Goal: Information Seeking & Learning: Compare options

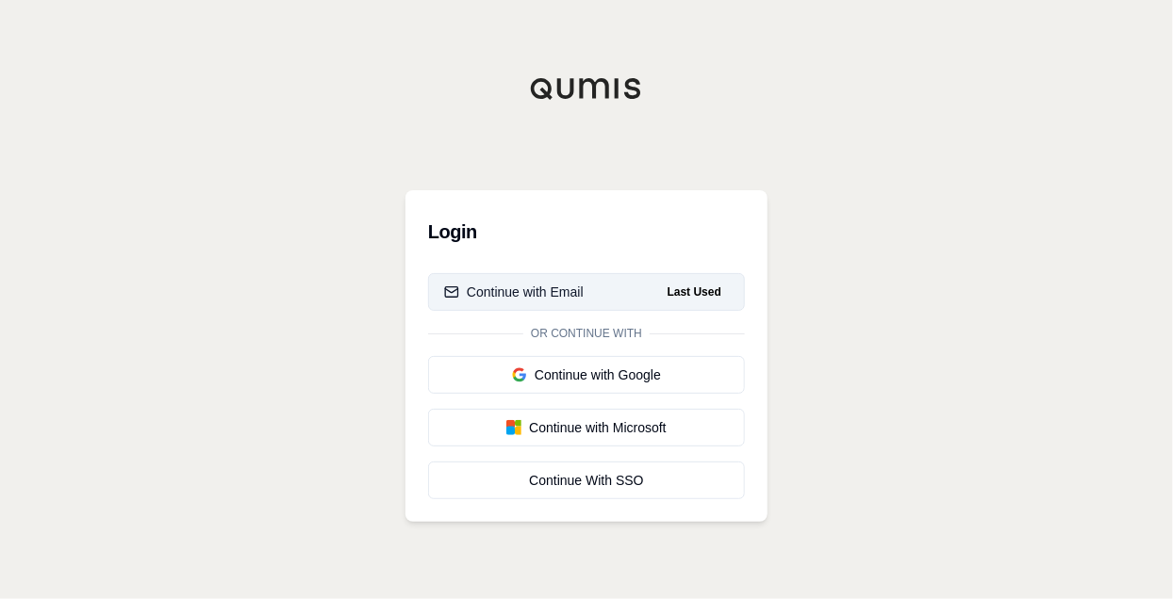
click at [582, 288] on div "Continue with Email" at bounding box center [513, 292] width 139 height 19
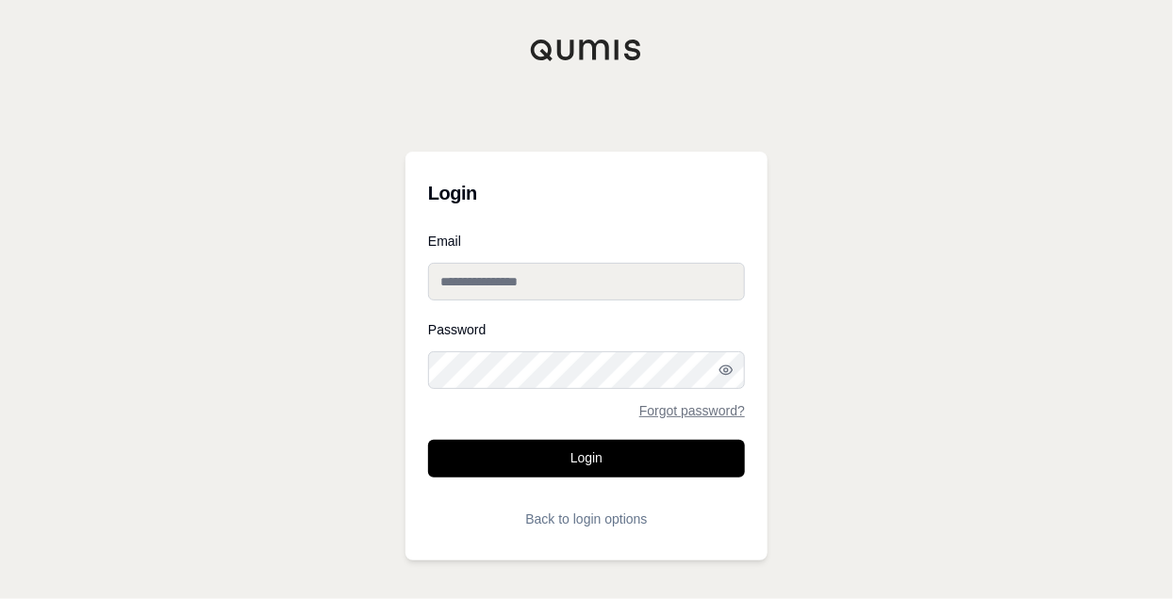
type input "**********"
click at [541, 291] on input "**********" at bounding box center [586, 282] width 317 height 38
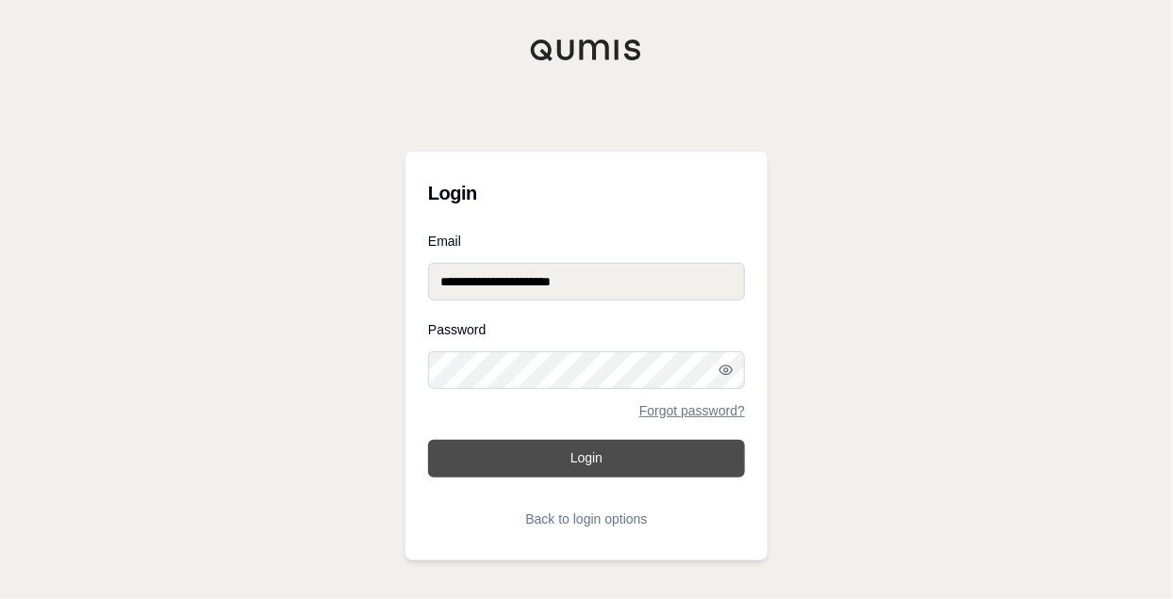
click at [465, 462] on button "Login" at bounding box center [586, 459] width 317 height 38
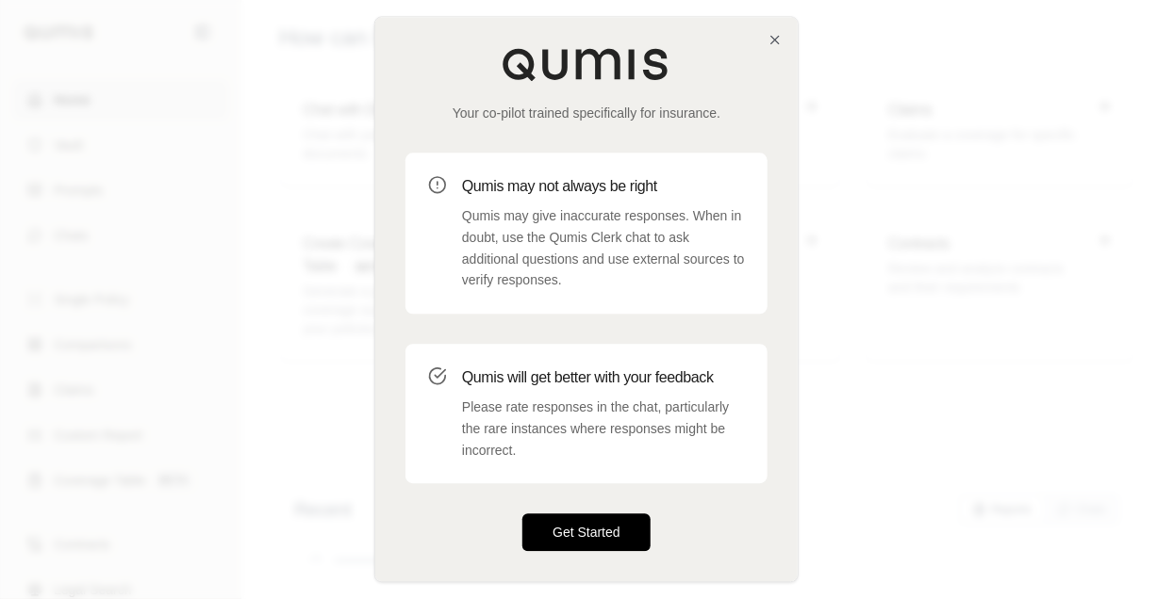
click at [611, 538] on button "Get Started" at bounding box center [586, 534] width 128 height 38
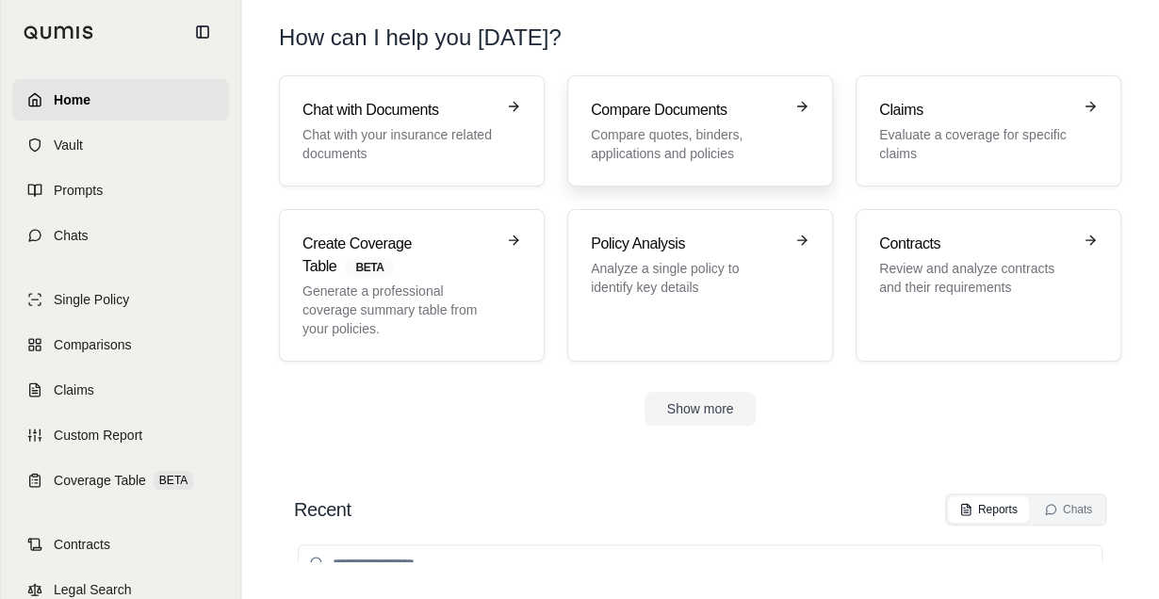
click at [639, 138] on p "Compare quotes, binders, applications and policies" at bounding box center [687, 144] width 192 height 38
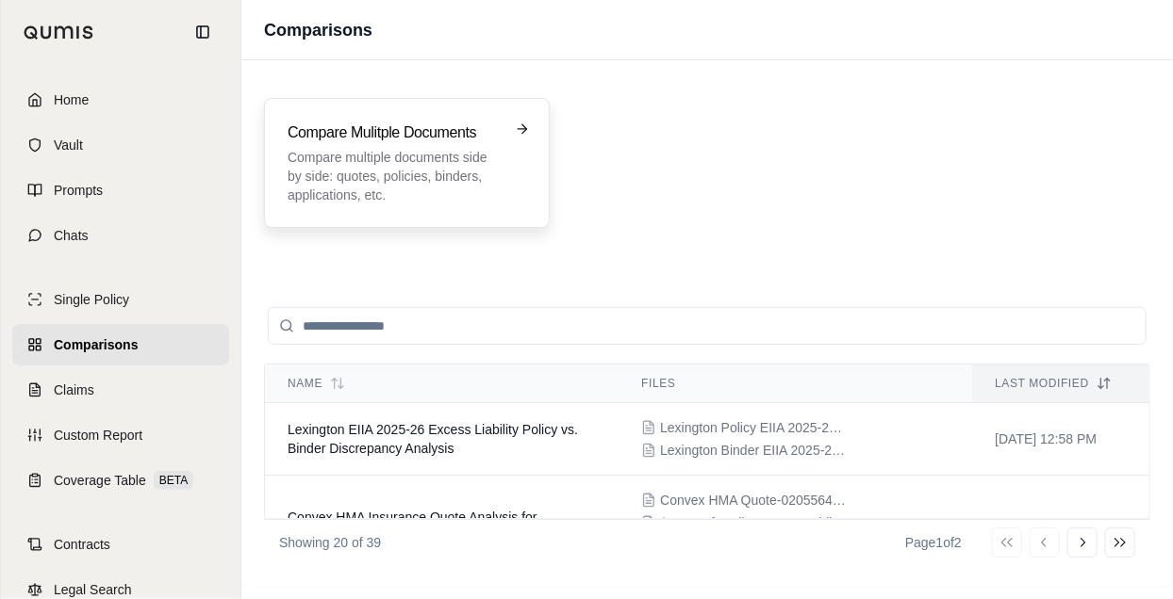
click at [422, 172] on p "Compare multiple documents side by side: quotes, policies, binders, application…" at bounding box center [393, 176] width 212 height 57
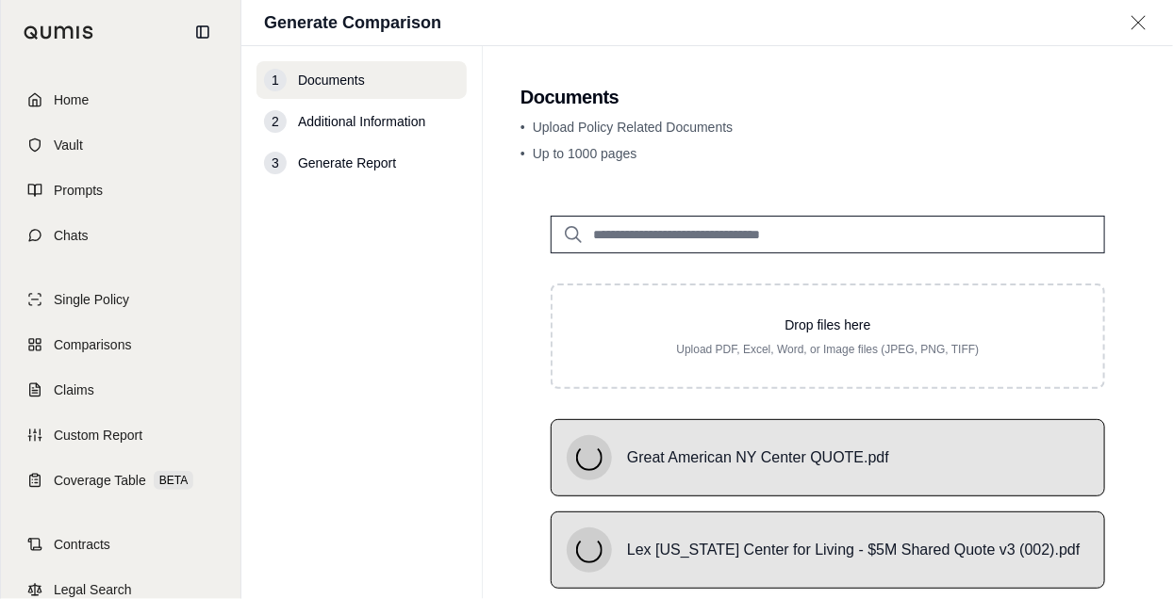
scroll to position [164, 0]
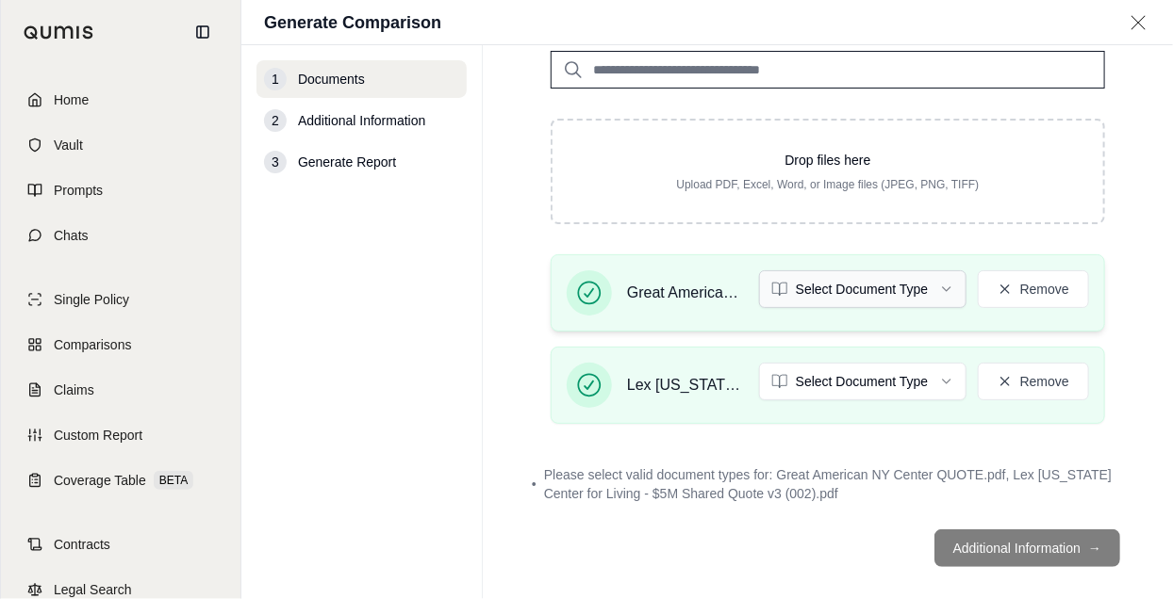
click at [860, 283] on html "Home Vault Prompts Chats Single Policy Comparisons Claims Custom Report Coverag…" at bounding box center [586, 299] width 1173 height 599
click at [855, 374] on html "Home Vault Prompts Chats Single Policy Comparisons Claims Custom Report Coverag…" at bounding box center [586, 299] width 1173 height 599
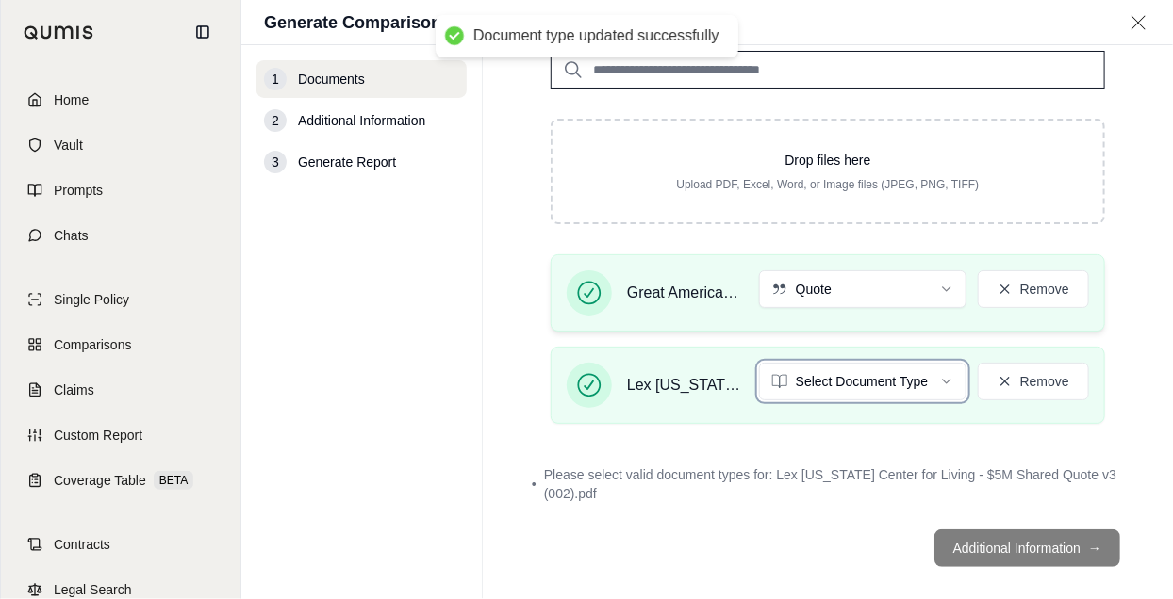
scroll to position [111, 0]
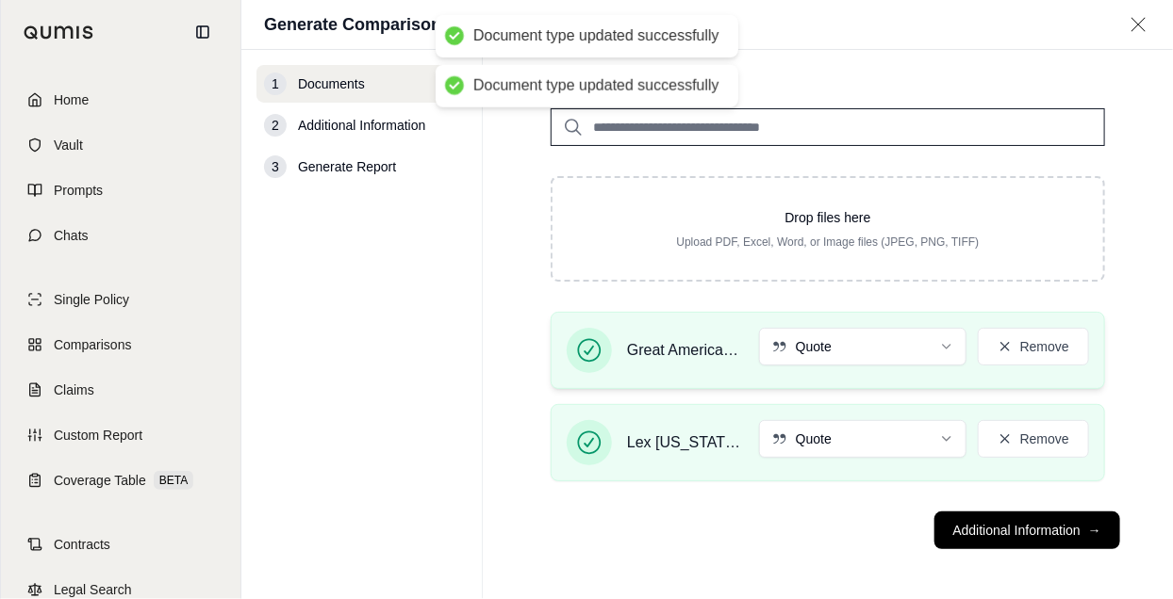
click at [872, 367] on div "Great American NY Center QUOTE.pdf Quote Remove" at bounding box center [827, 350] width 522 height 45
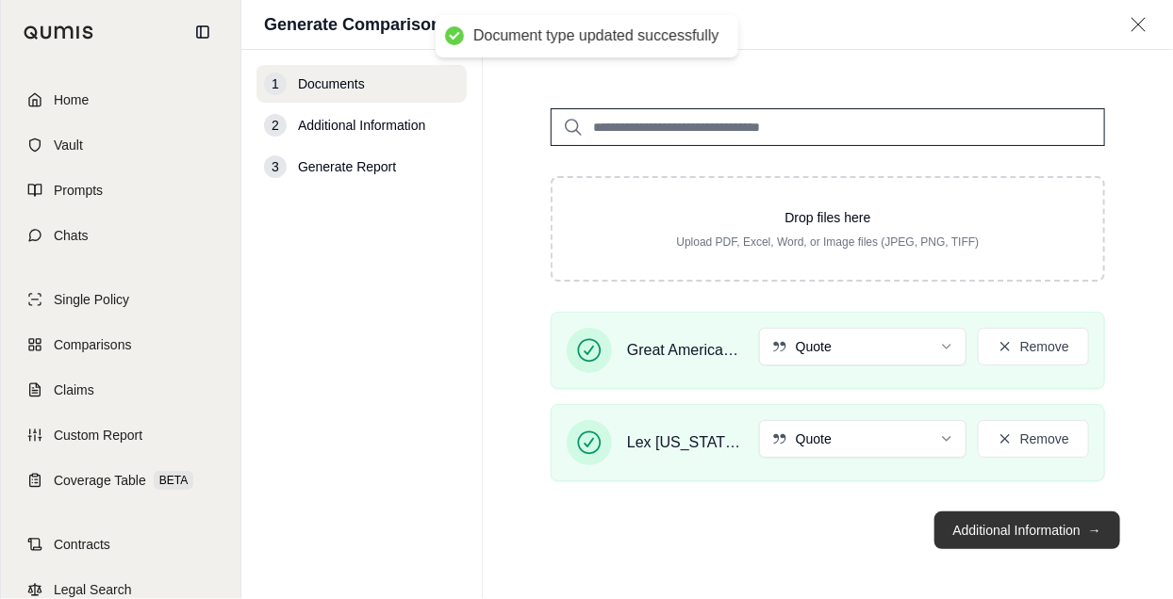
click at [1038, 522] on button "Additional Information →" at bounding box center [1027, 531] width 186 height 38
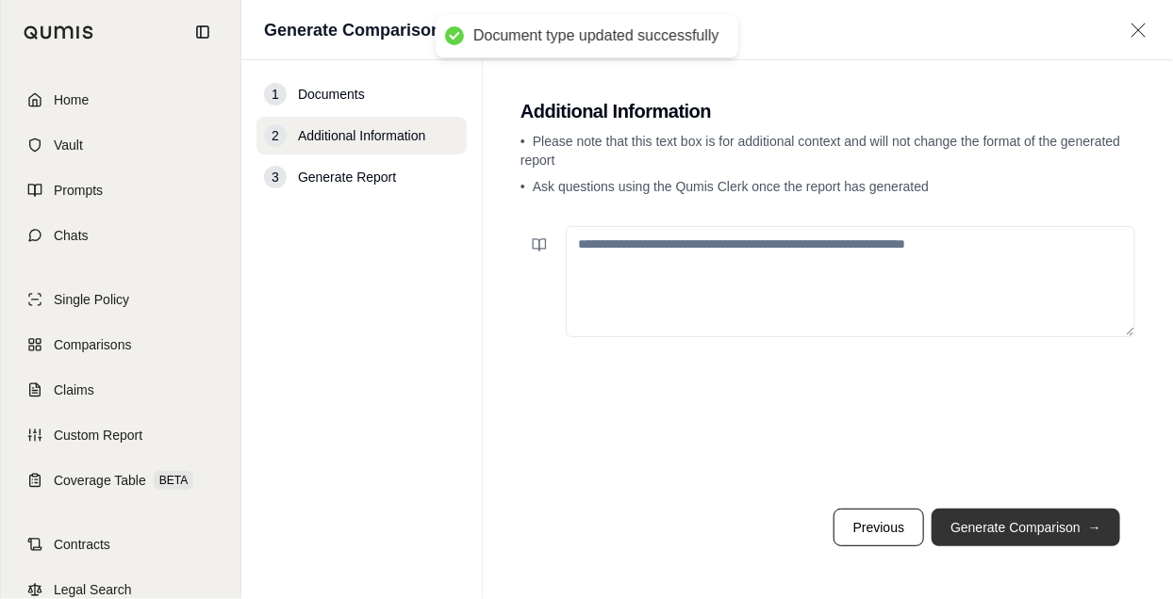
scroll to position [0, 0]
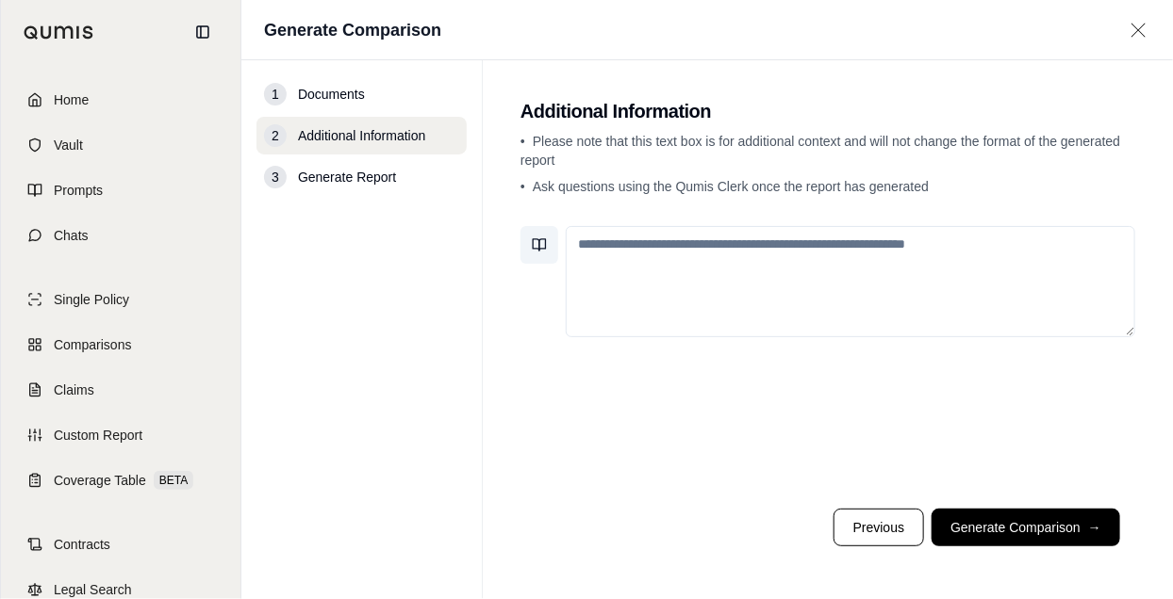
click at [535, 241] on icon at bounding box center [539, 245] width 15 height 15
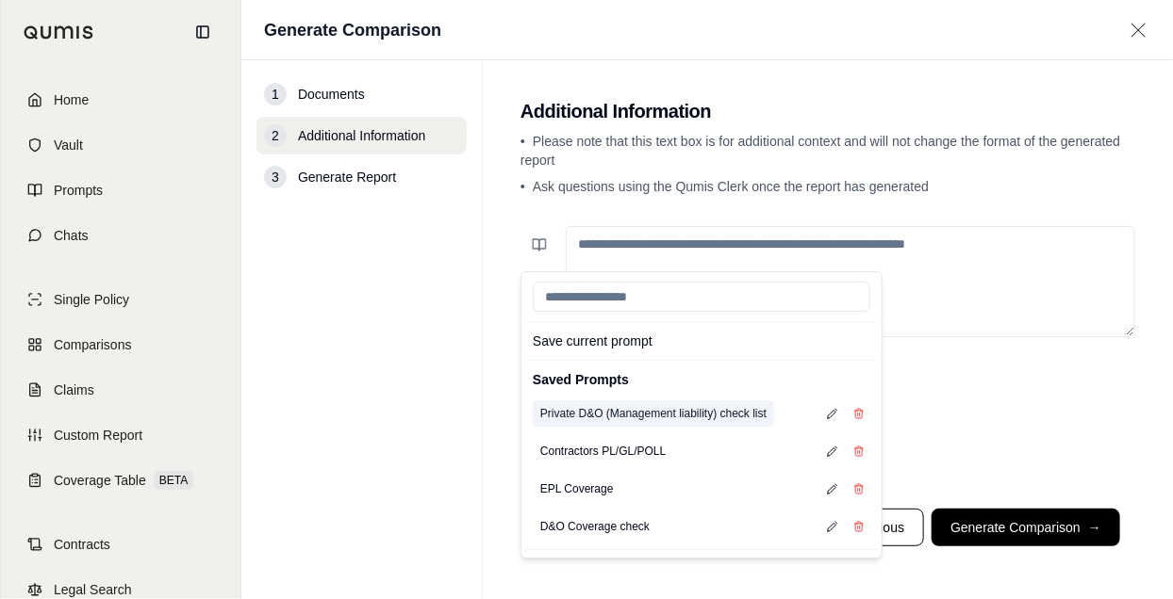
click at [697, 412] on button "Private D&O (Management liability) check list" at bounding box center [653, 414] width 241 height 26
type textarea "**********"
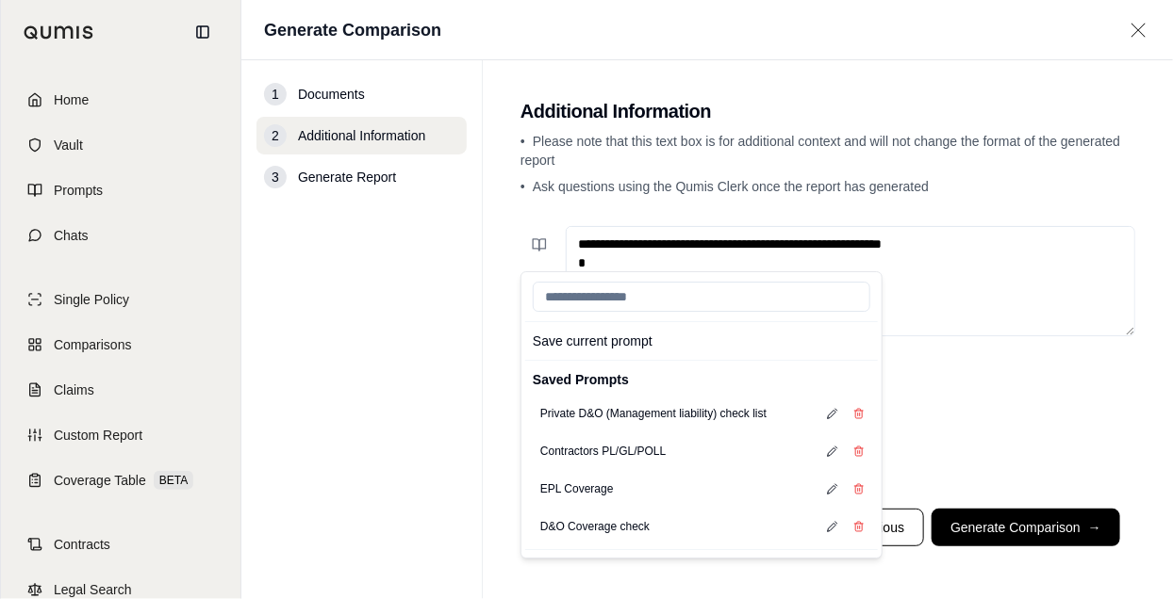
click at [1107, 417] on div "Save current prompt Saved Prompts Private D&O (Management liability) check list…" at bounding box center [827, 356] width 615 height 275
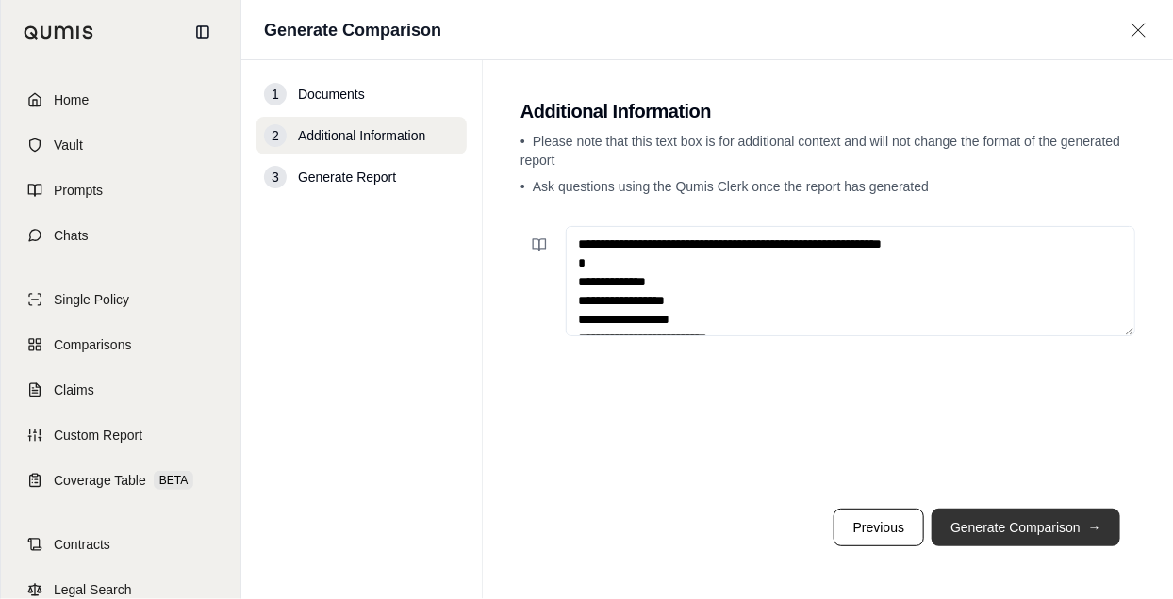
click at [1064, 520] on button "Generate Comparison →" at bounding box center [1025, 528] width 189 height 38
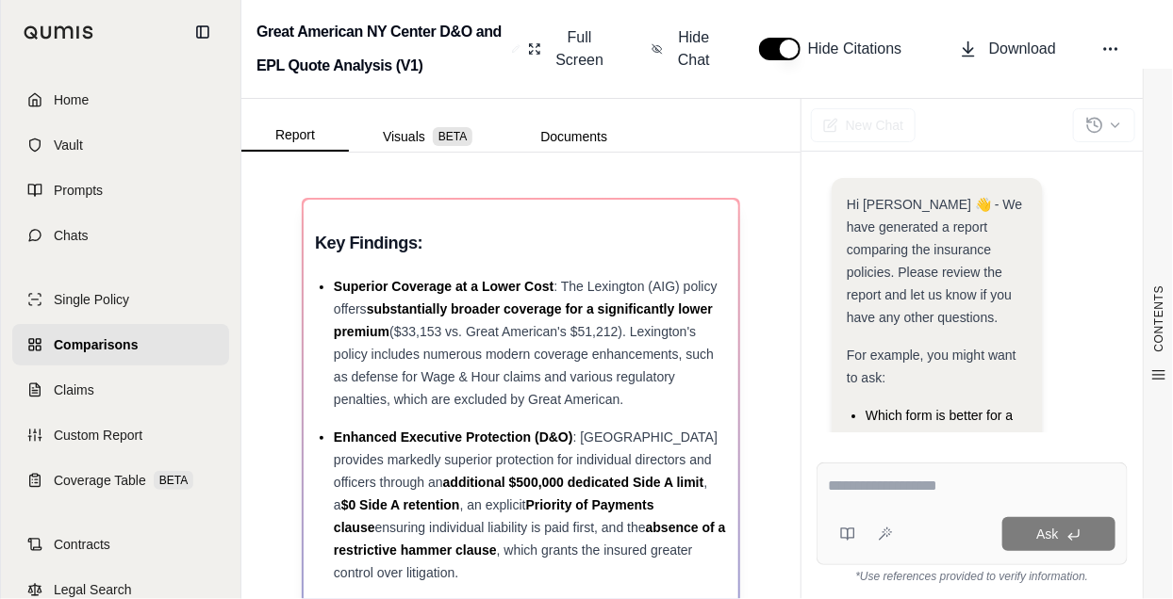
scroll to position [309, 0]
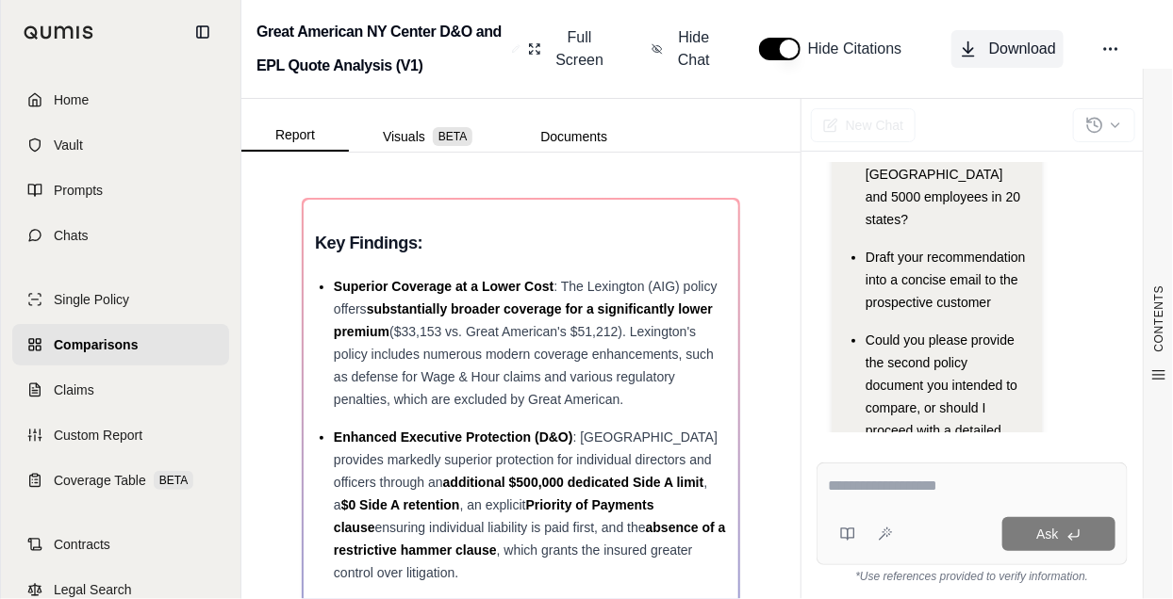
click at [999, 50] on span "Download" at bounding box center [1022, 49] width 67 height 23
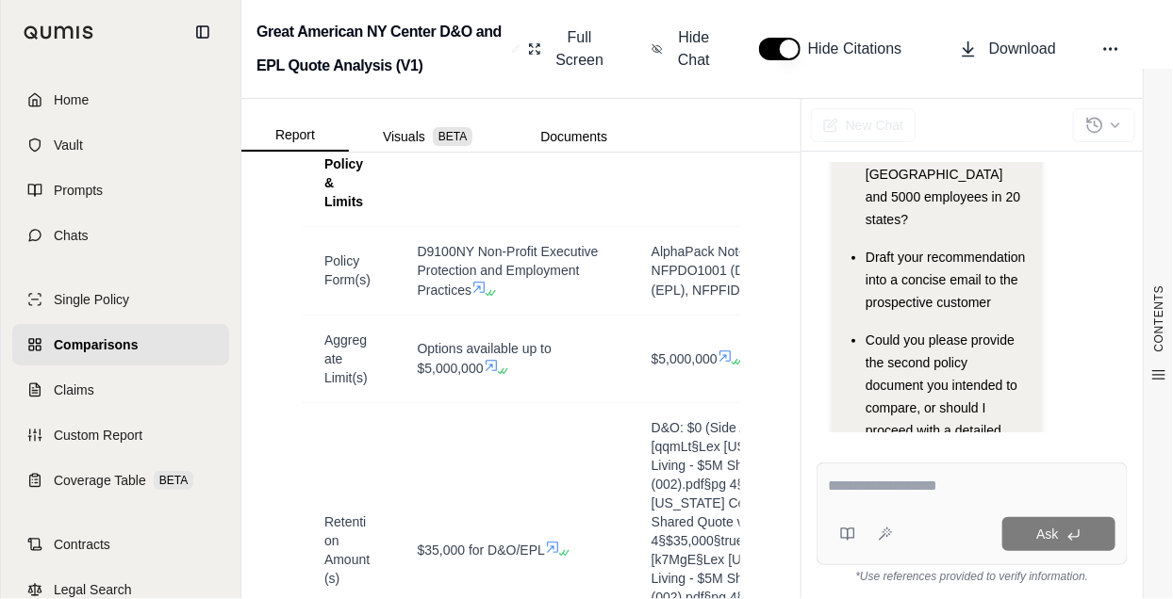
scroll to position [754, 0]
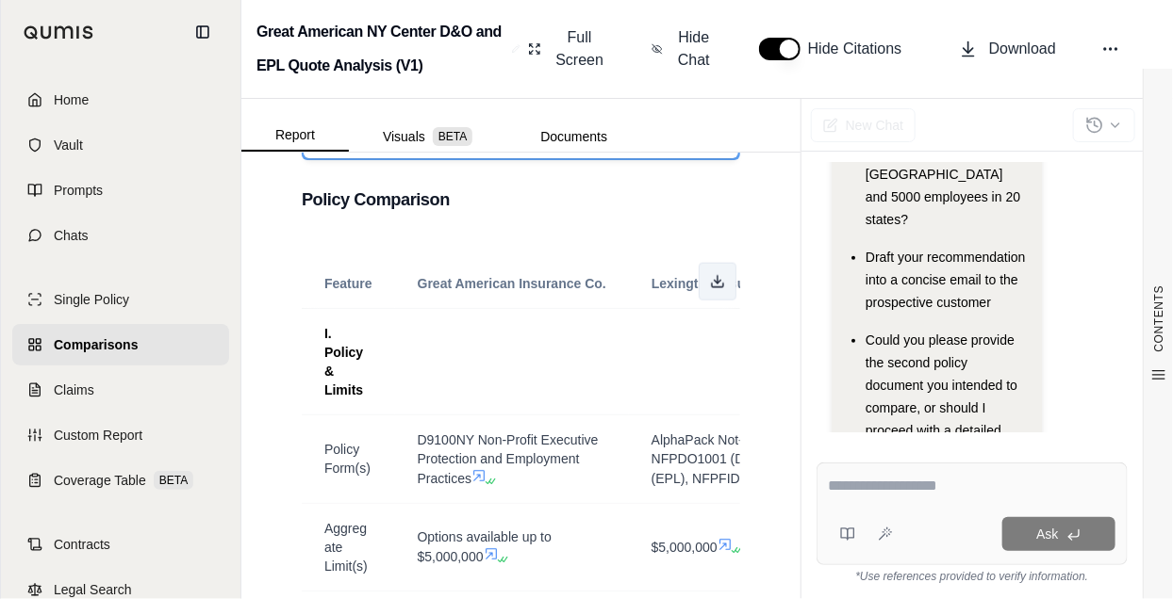
click at [711, 289] on icon at bounding box center [717, 281] width 15 height 15
